Goal: Download file/media

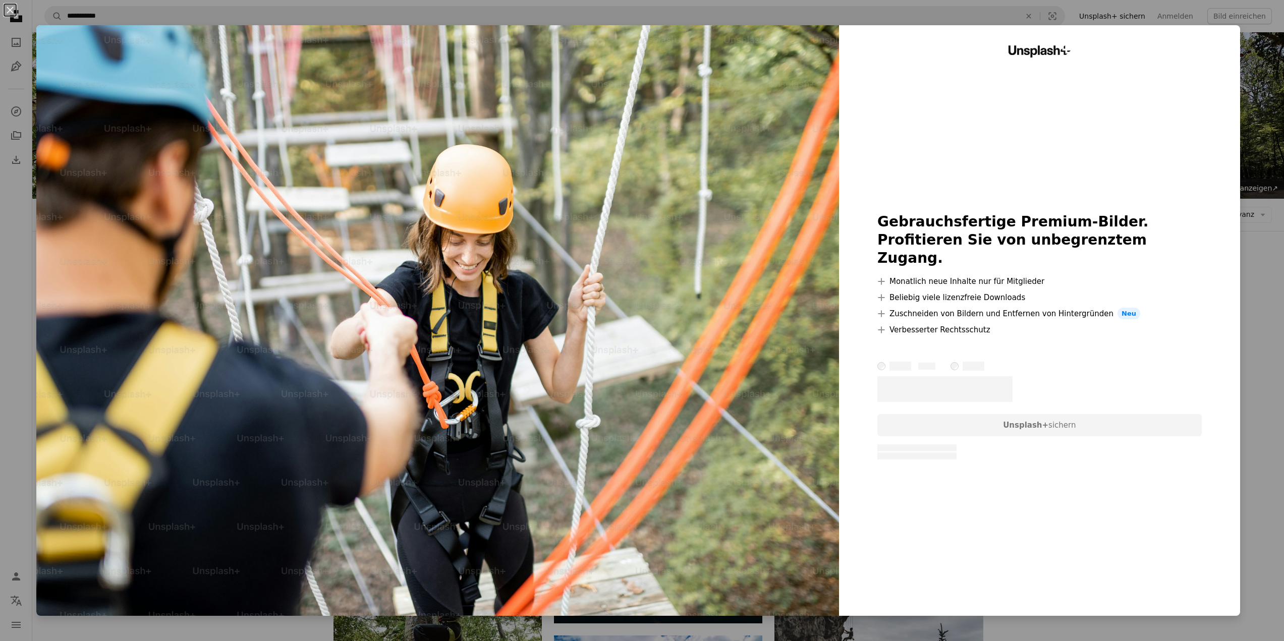
scroll to position [151, 0]
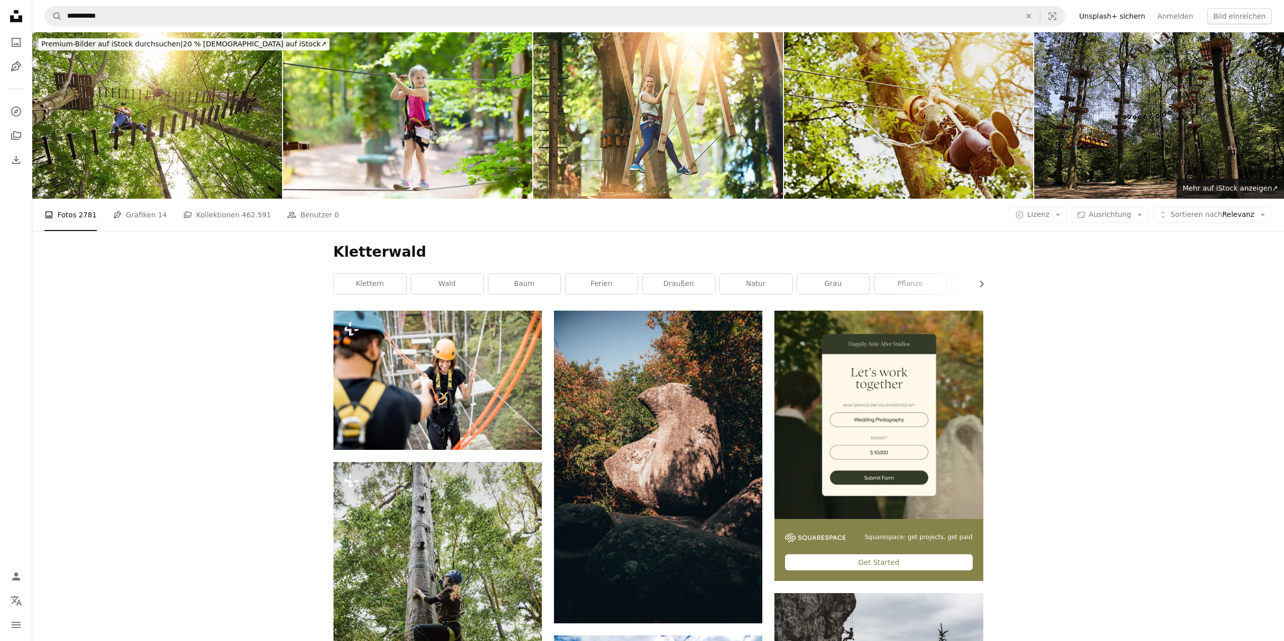
click at [925, 145] on img at bounding box center [909, 115] width 250 height 166
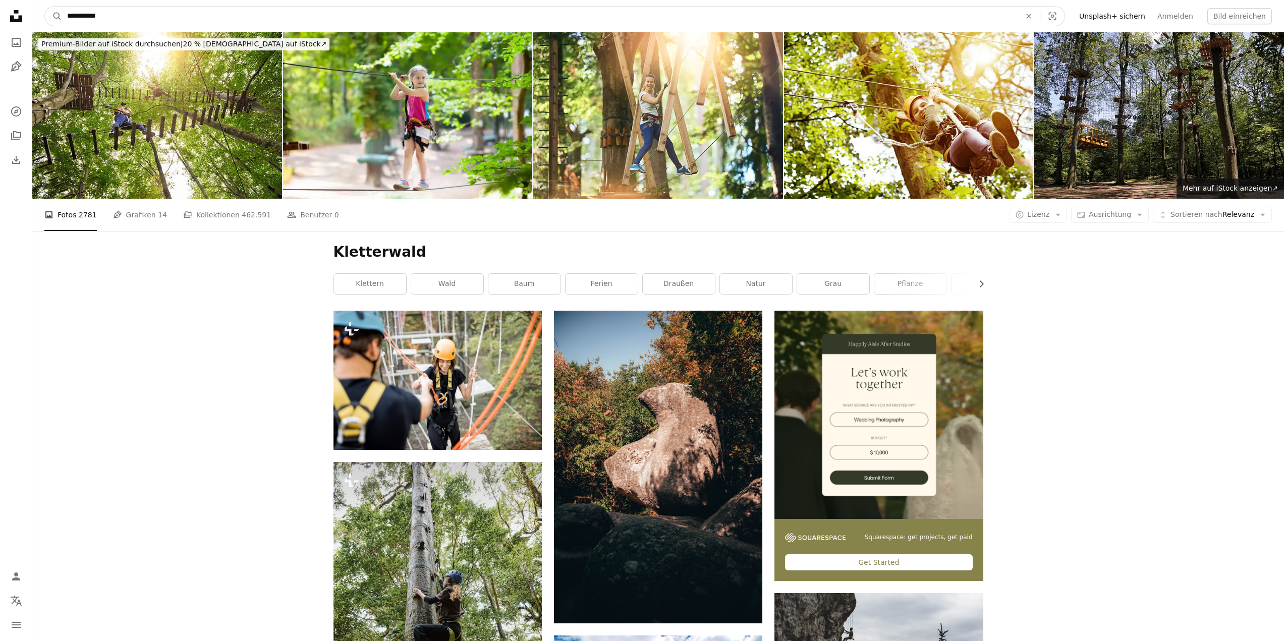
drag, startPoint x: 225, startPoint y: 15, endPoint x: 0, endPoint y: 39, distance: 226.2
type input "**********"
click button "A magnifying glass" at bounding box center [53, 16] width 17 height 19
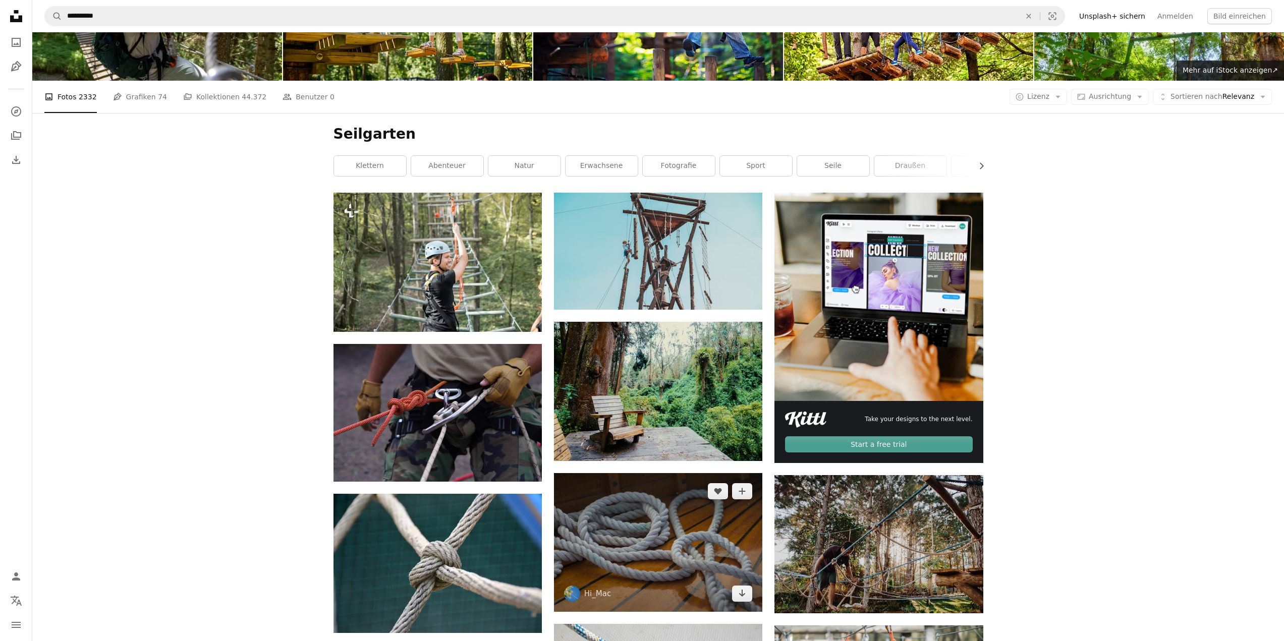
scroll to position [50, 0]
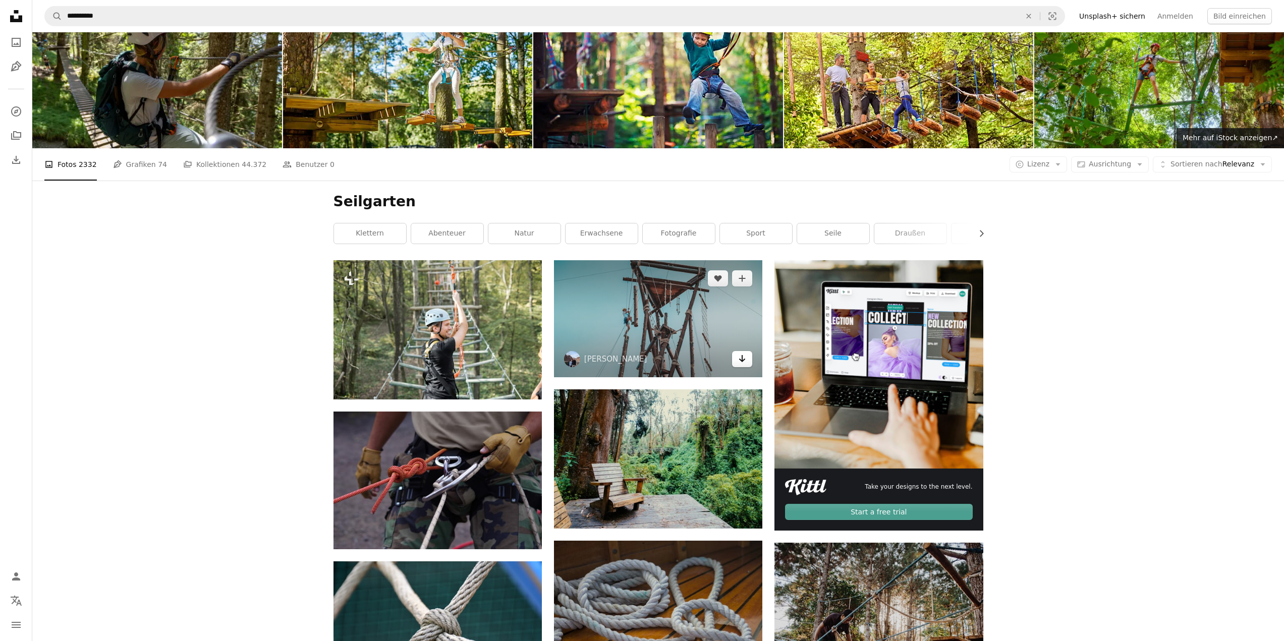
click at [741, 359] on icon "Arrow pointing down" at bounding box center [742, 359] width 8 height 12
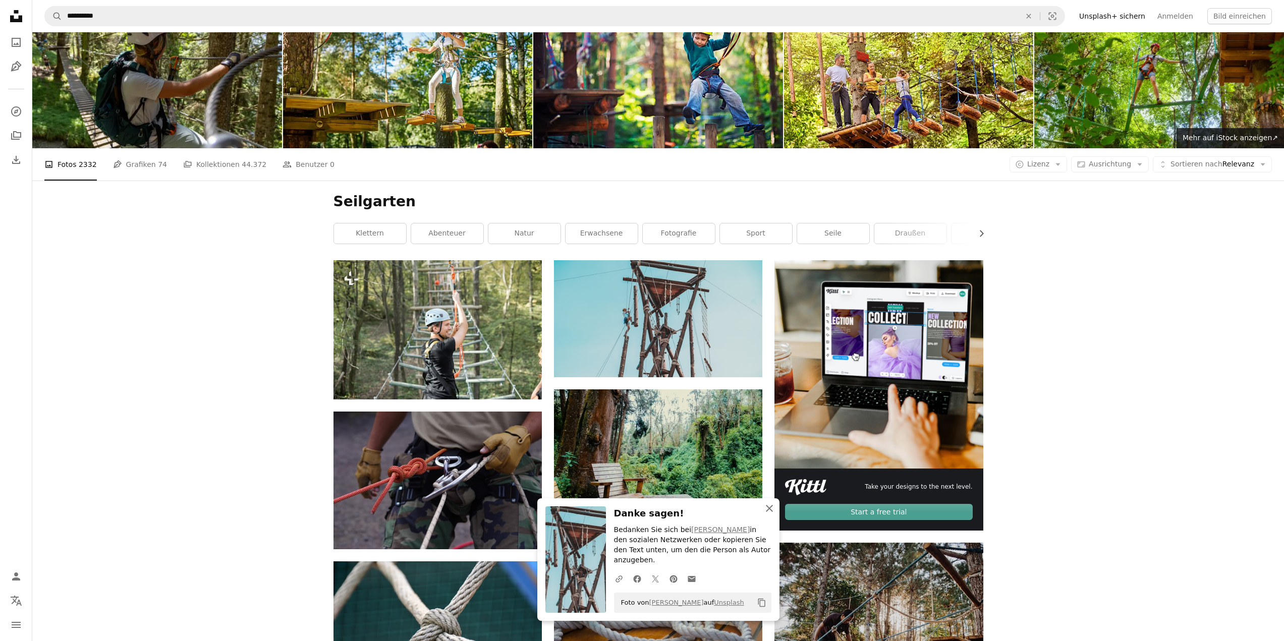
click at [767, 512] on icon "button" at bounding box center [769, 508] width 7 height 7
